Goal: Use online tool/utility: Use online tool/utility

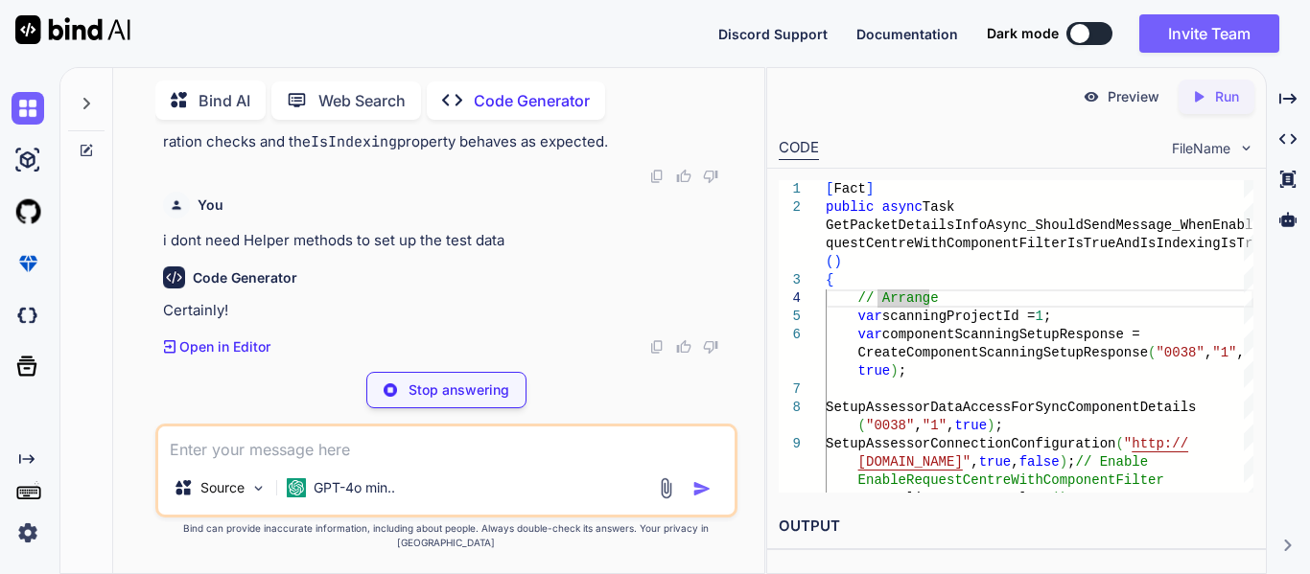
scroll to position [20514, 0]
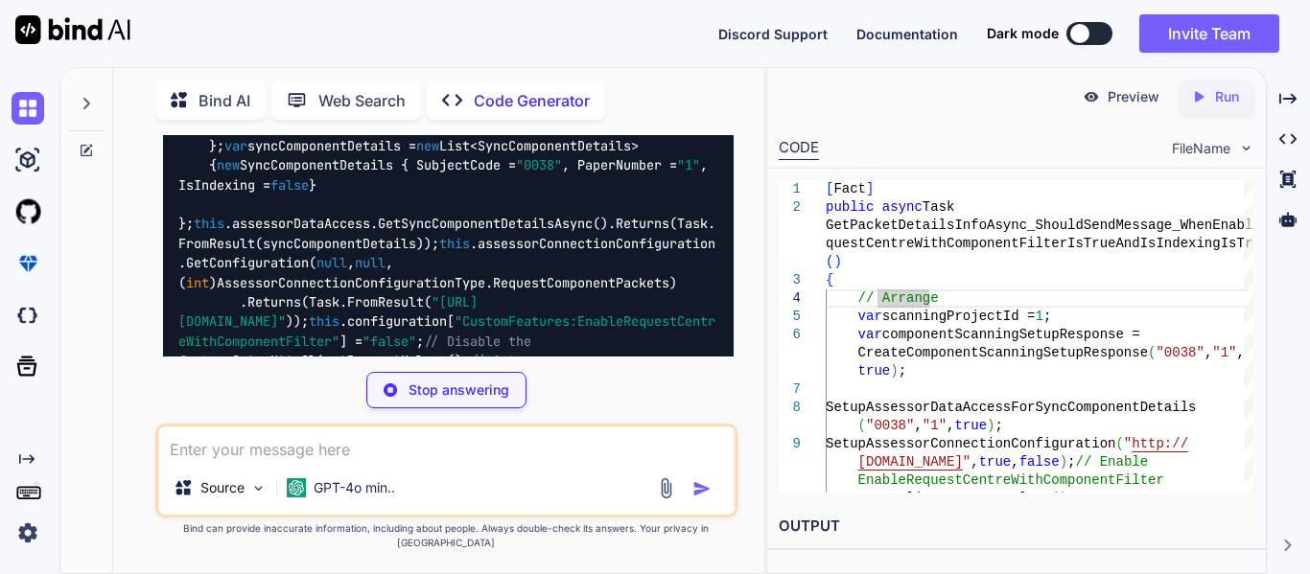
type textarea "x"
type textarea ".Returns(Task.FromResult(mockResponse)); }"
type textarea "x"
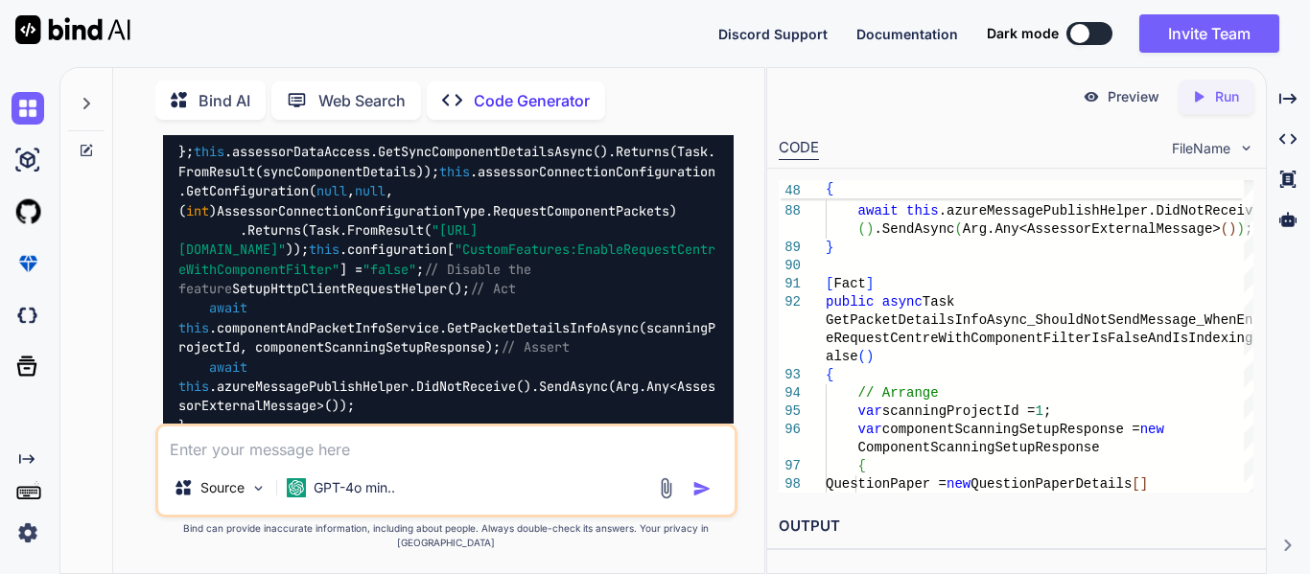
scroll to position [20585, 0]
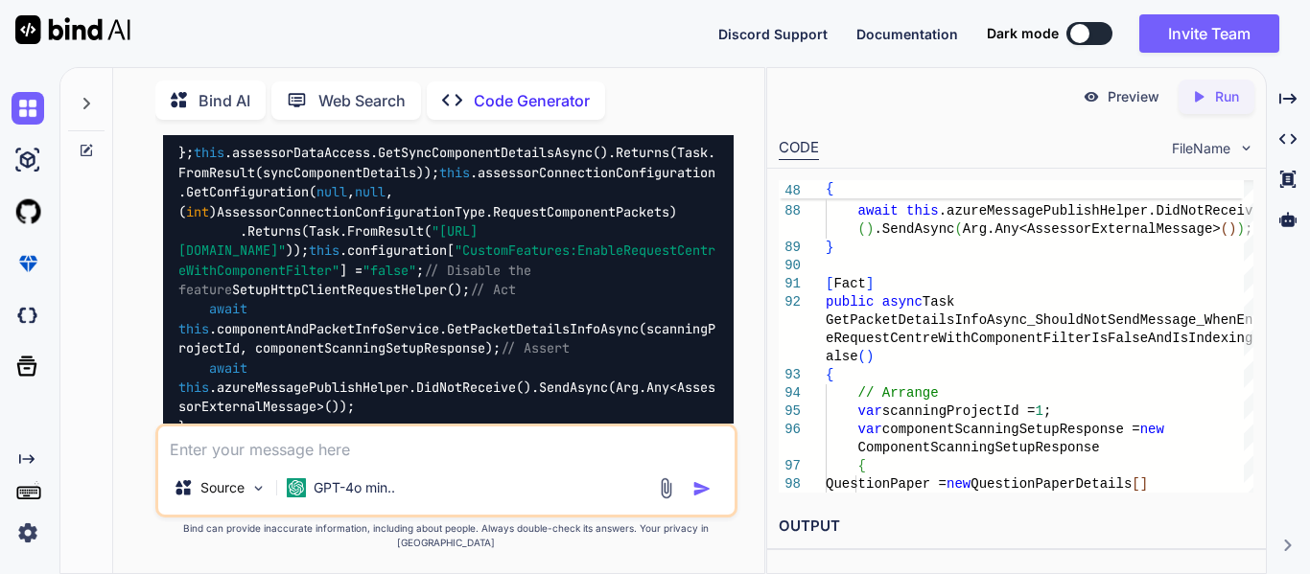
click at [361, 455] on textarea at bounding box center [446, 444] width 576 height 35
paste textarea "AssessorConnectivityService.Test.Services.ComponentAndPacketInfoServiceTest.Get…"
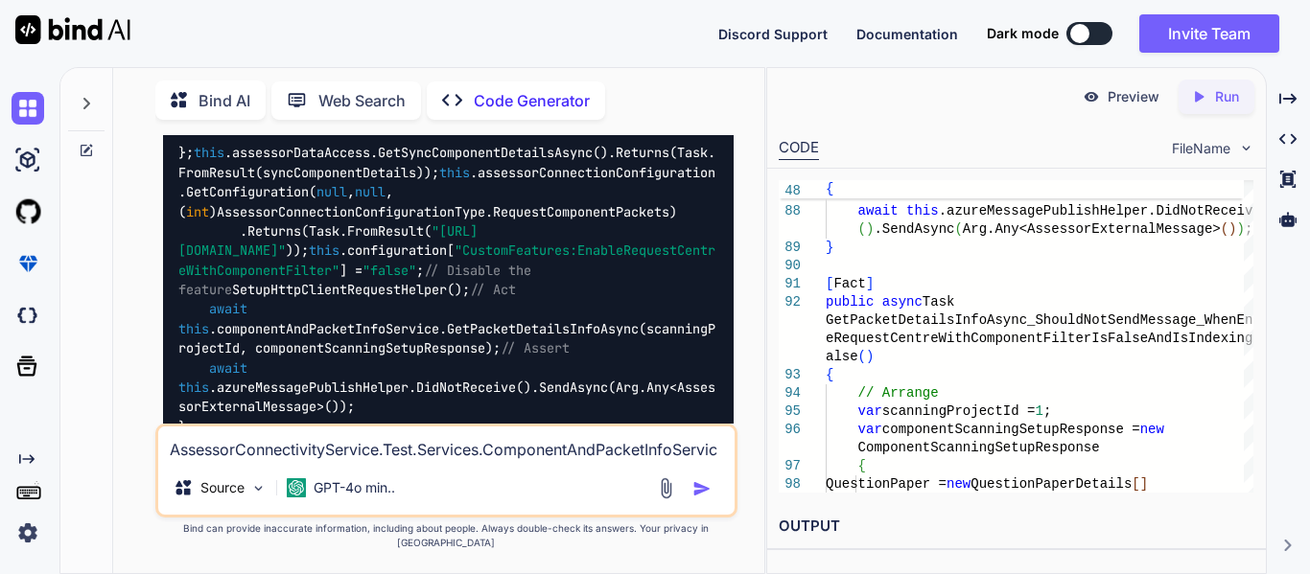
scroll to position [301, 0]
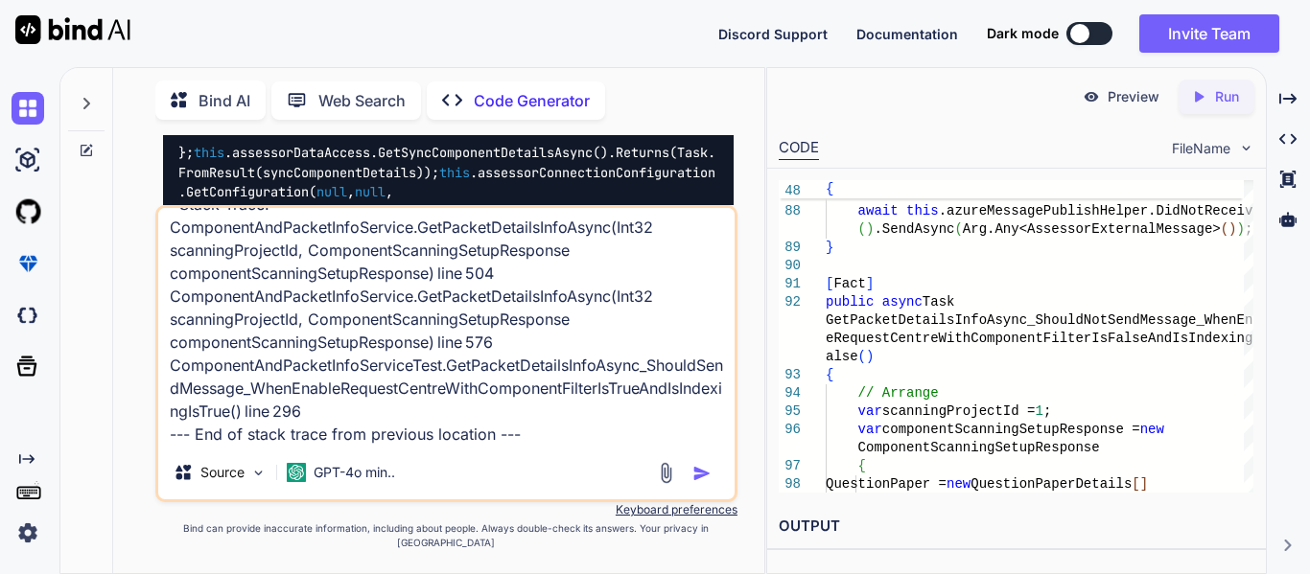
paste textarea "[Fact] public async Task GetPacketDetailsInfoAsync_ShouldSendMessage_WhenEnable…"
type textarea "LoremipsUmdolorsitamEtconse.Adip.Elitsedd.EiusmodteMpoRincidIdunTutlaboReet.Dol…"
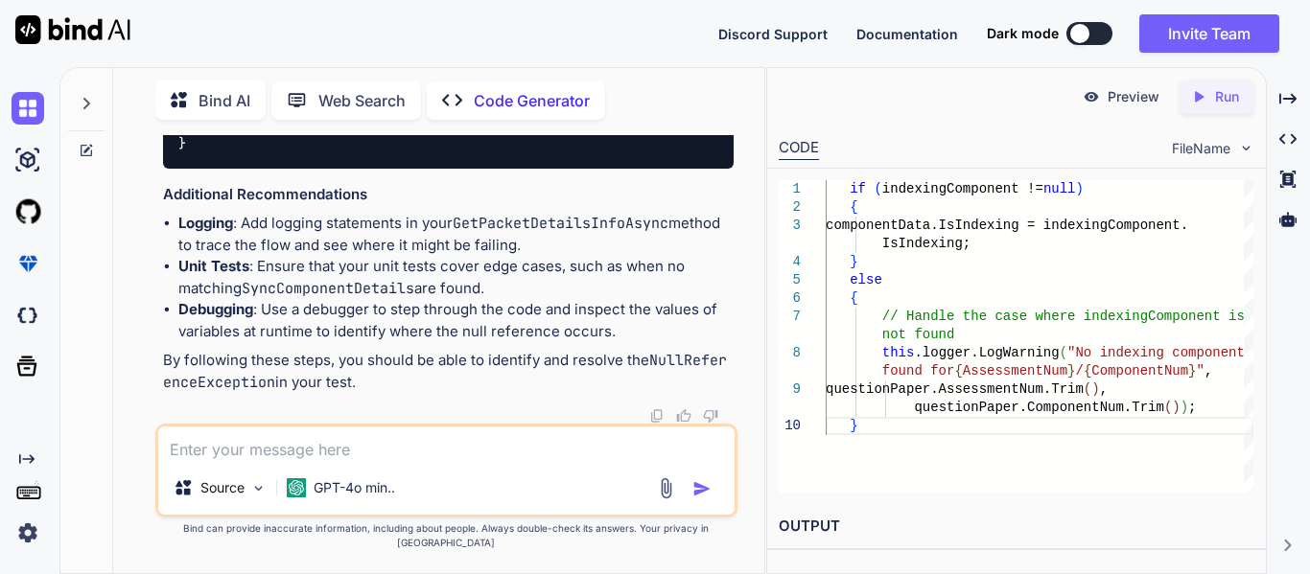
scroll to position [29359, 0]
click at [468, 461] on textarea at bounding box center [446, 444] width 576 height 35
type textarea "no changes added in code only changes made in the test"
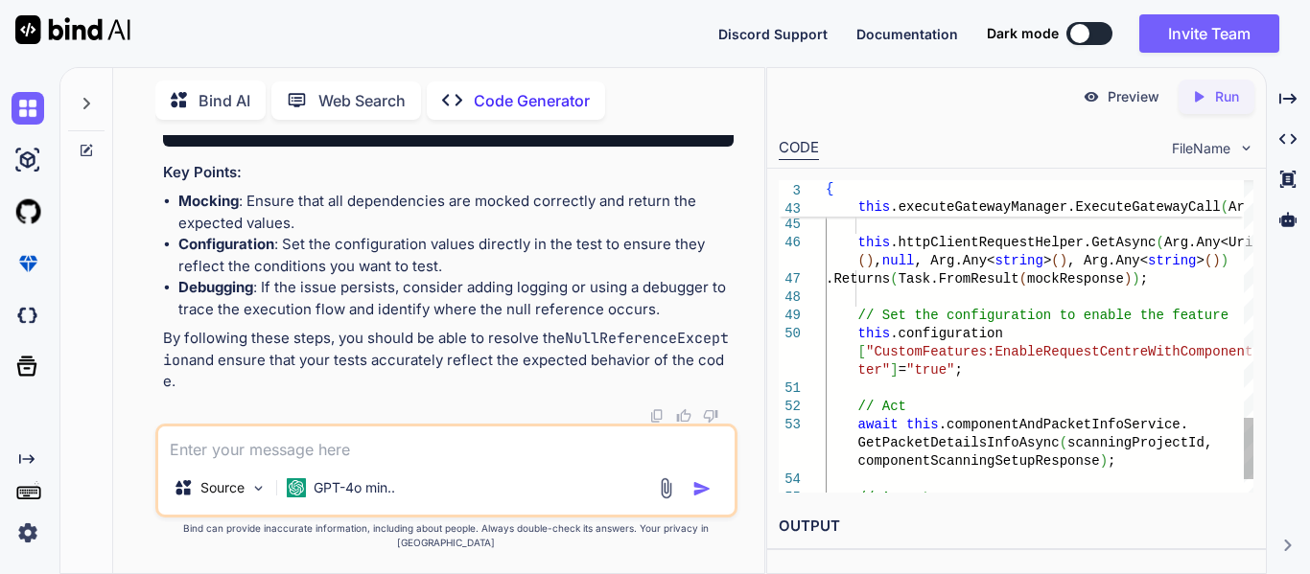
scroll to position [0, 0]
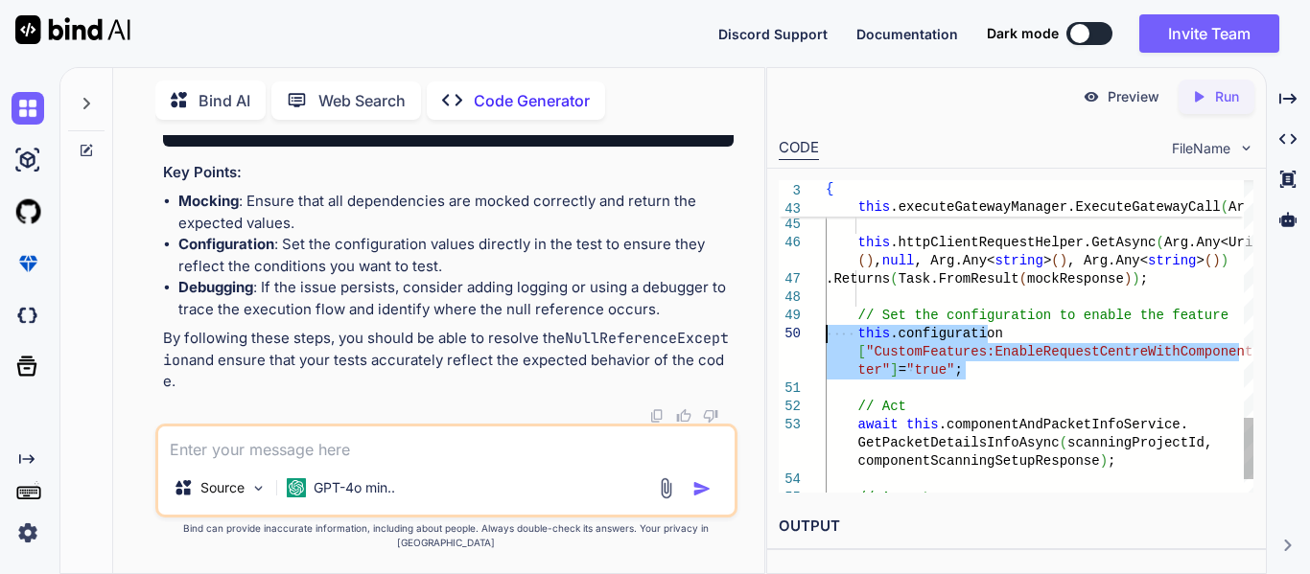
drag, startPoint x: 978, startPoint y: 376, endPoint x: 826, endPoint y: 338, distance: 157.2
type textarea "(), null, Arg.Any<string>(), Arg.Any<string>()) .Returns(Task.FromResult(mockRe…"
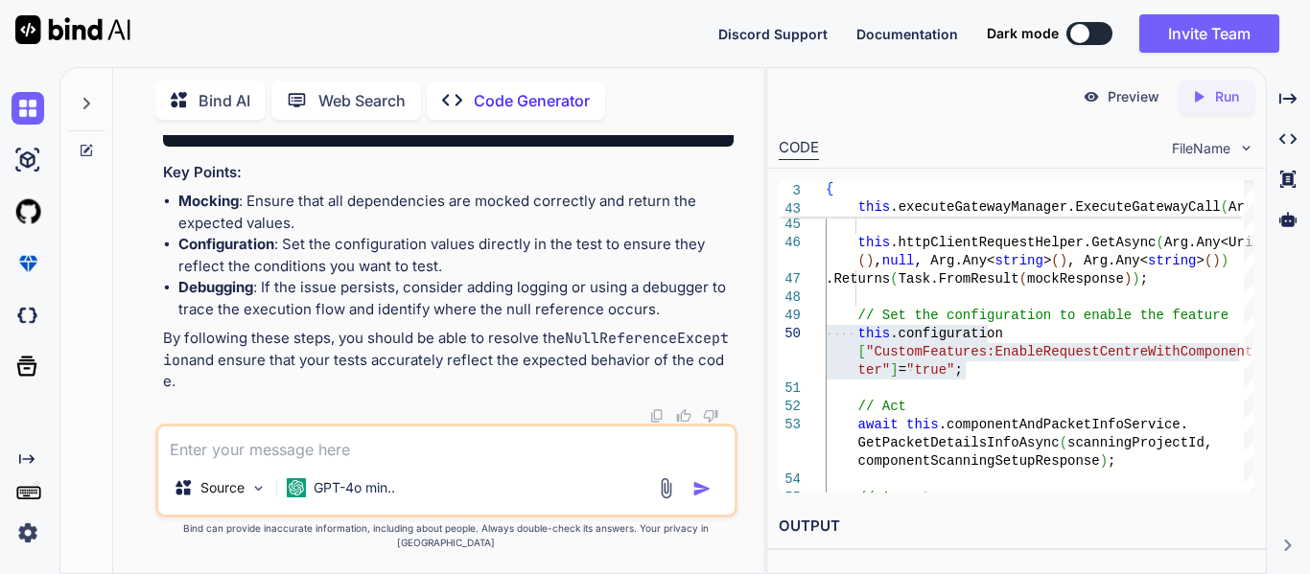
click at [412, 458] on textarea at bounding box center [446, 444] width 576 height 35
paste textarea "AssessorConnectivityService.Test.Services.ComponentAndPacketInfoServiceTest.Get…"
type textarea "AssessorConnectivityService.Test.Services.ComponentAndPacketInfoServiceTest.Get…"
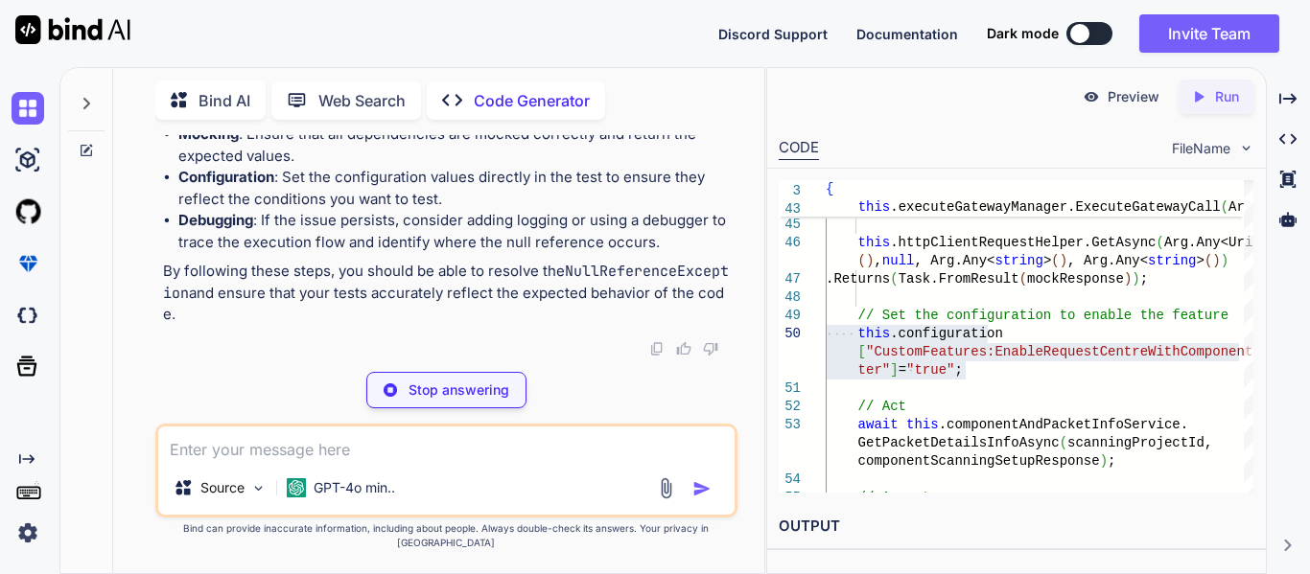
scroll to position [35366, 0]
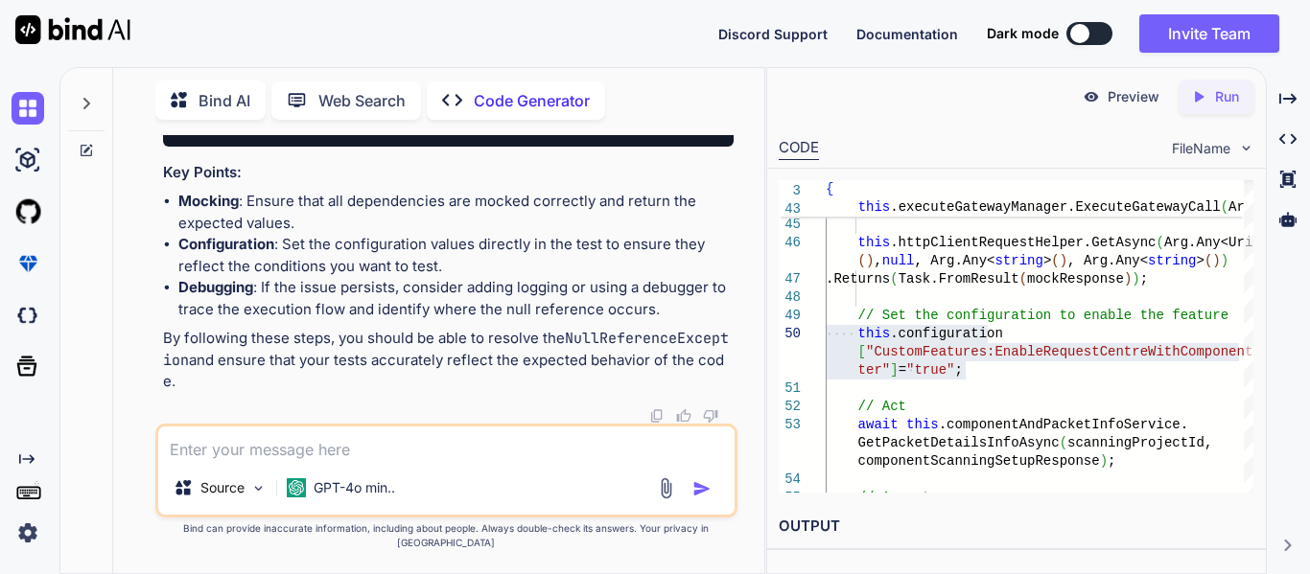
click at [384, 318] on li "Debugging : If the issue persists, consider adding logging or using a debugger …" at bounding box center [455, 298] width 555 height 43
